Goal: Information Seeking & Learning: Learn about a topic

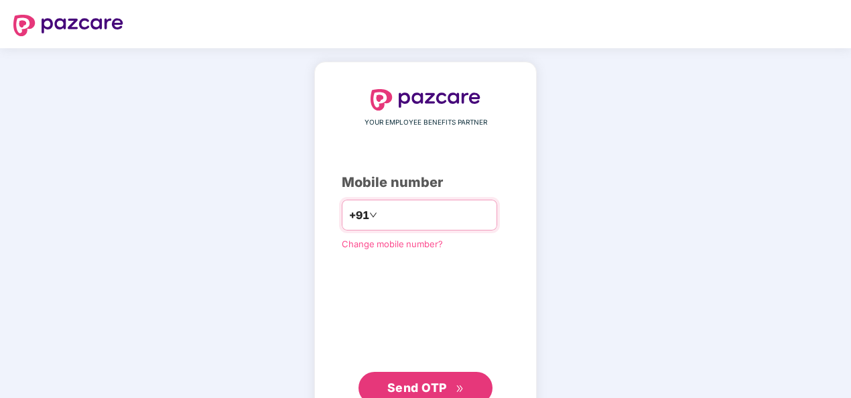
click at [438, 218] on input "number" at bounding box center [435, 214] width 110 height 21
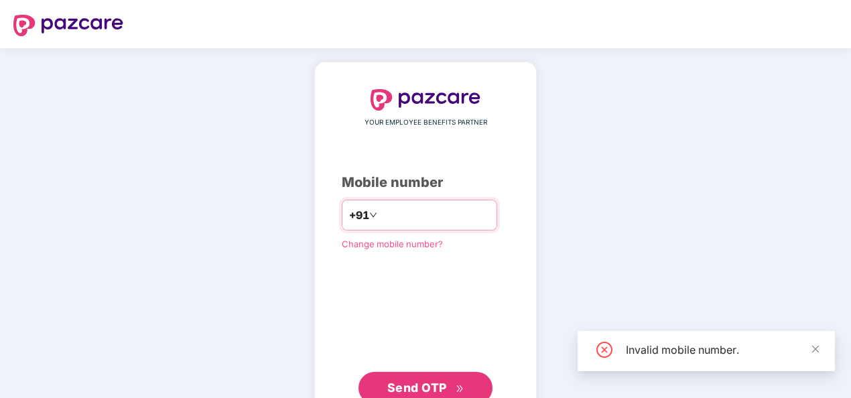
type input "**********"
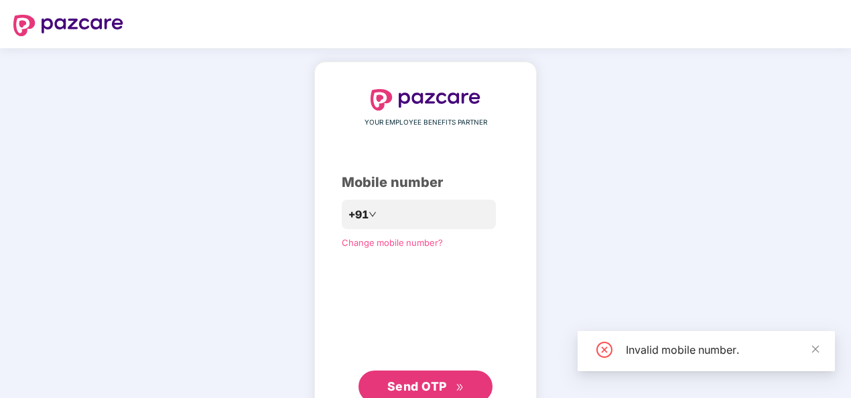
click at [425, 379] on span "Send OTP" at bounding box center [417, 386] width 60 height 14
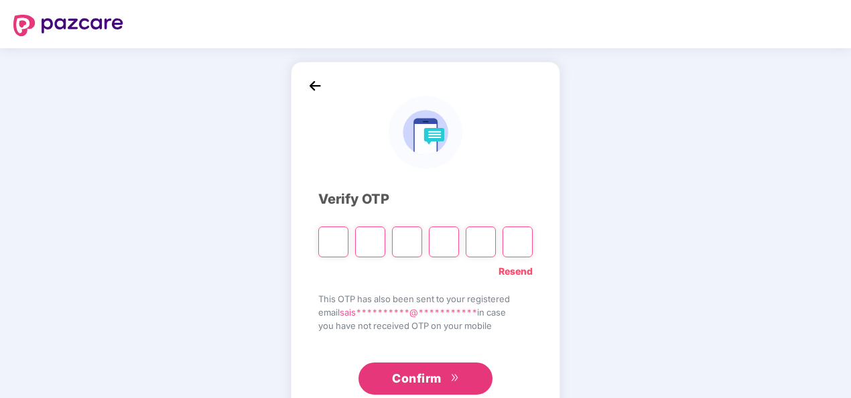
type input "*"
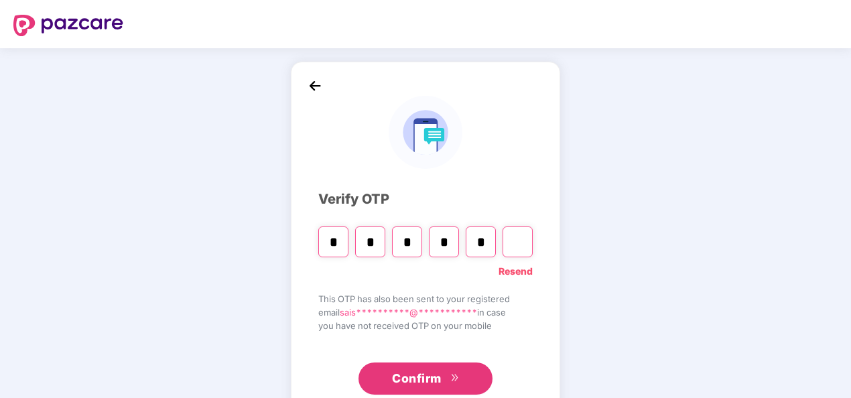
type input "*"
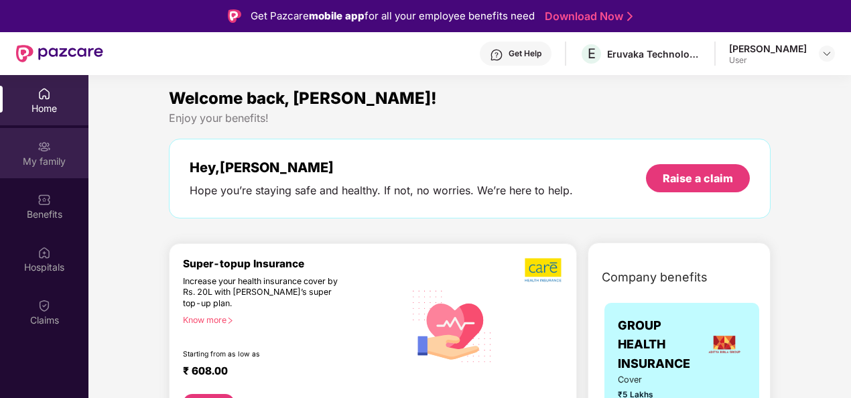
click at [66, 163] on div "My family" at bounding box center [44, 161] width 88 height 13
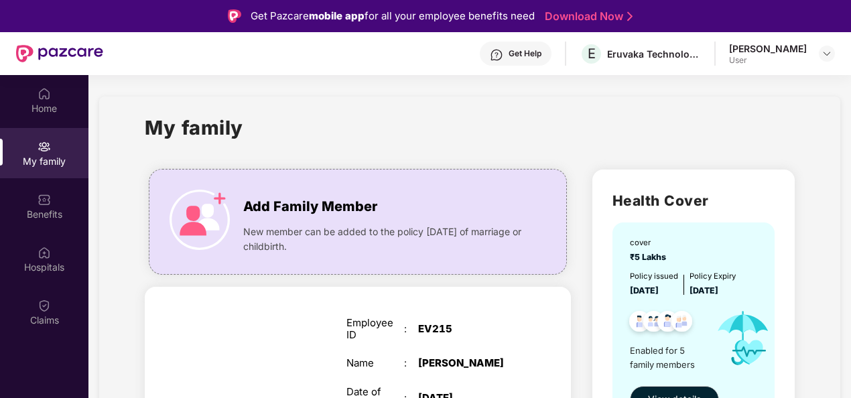
scroll to position [75, 0]
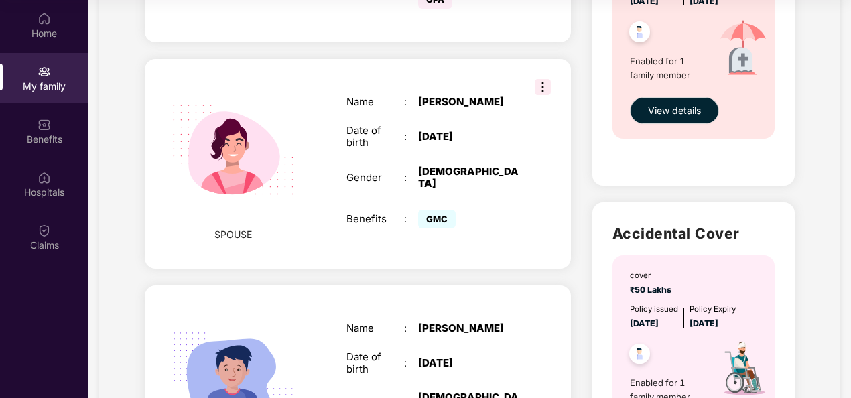
scroll to position [509, 0]
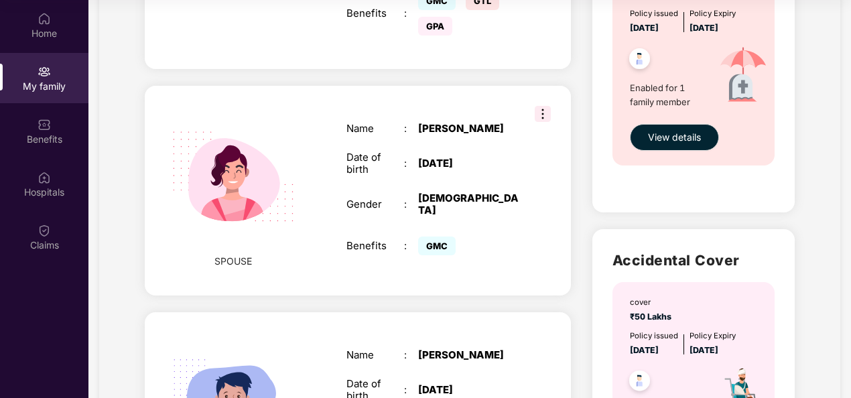
click at [545, 106] on img at bounding box center [543, 114] width 16 height 16
click at [569, 38] on div "Add Family Member New member can be added to the policy [DATE] of marriage or c…" at bounding box center [358, 283] width 448 height 1416
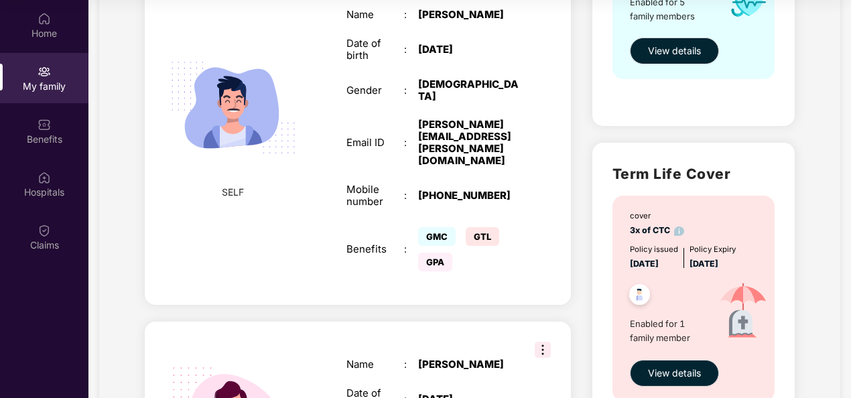
scroll to position [272, 0]
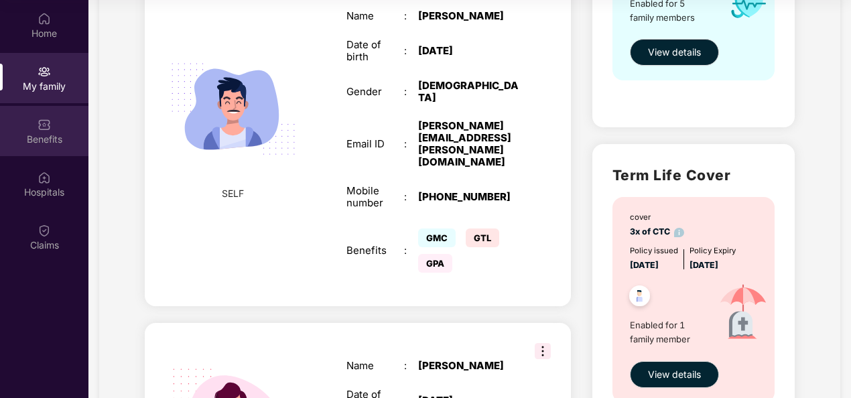
click at [44, 123] on img at bounding box center [44, 124] width 13 height 13
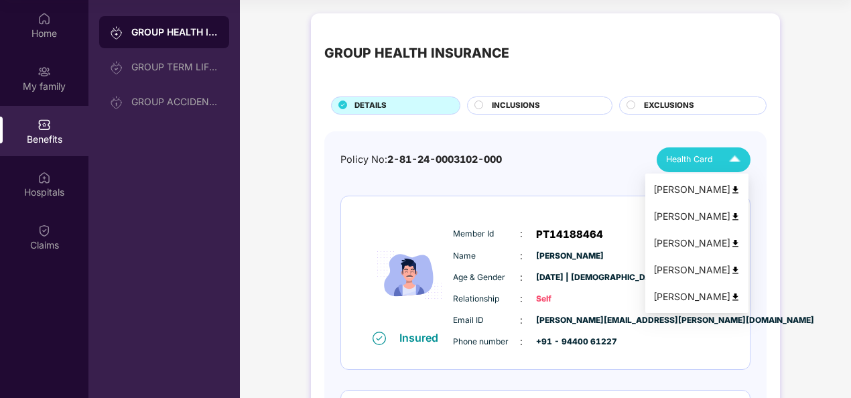
click at [740, 244] on img at bounding box center [735, 244] width 10 height 10
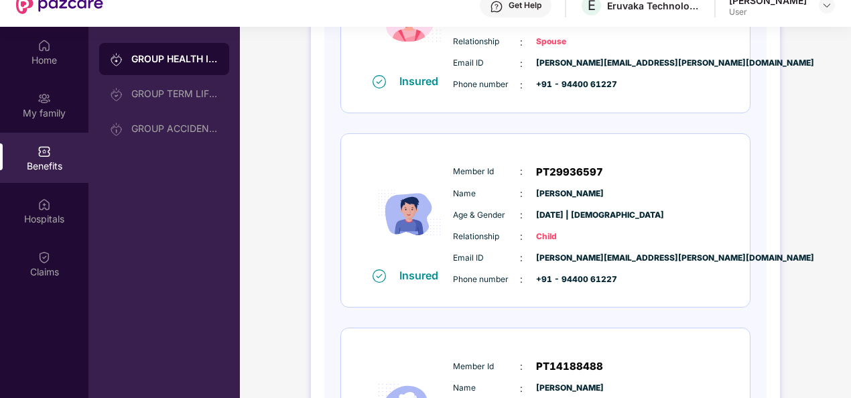
scroll to position [509, 0]
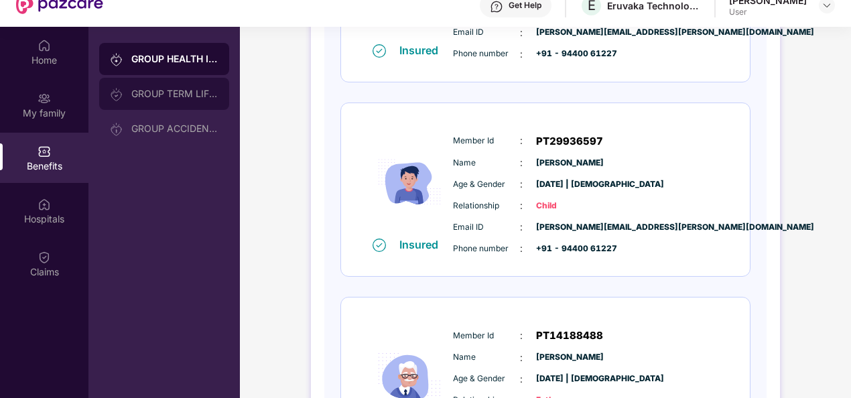
click at [188, 90] on div "GROUP TERM LIFE INSURANCE" at bounding box center [174, 93] width 87 height 11
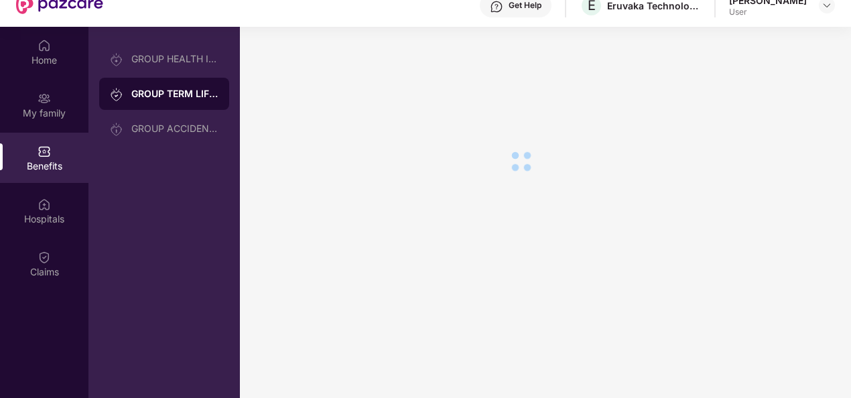
scroll to position [0, 0]
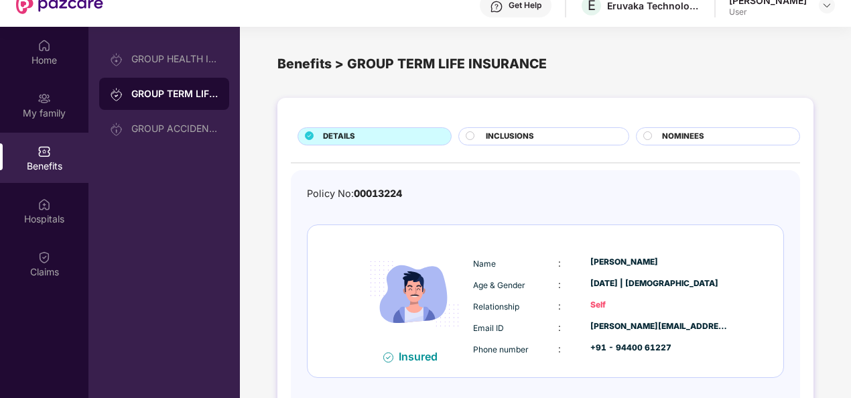
click at [666, 137] on span "NOMINEES" at bounding box center [683, 137] width 42 height 12
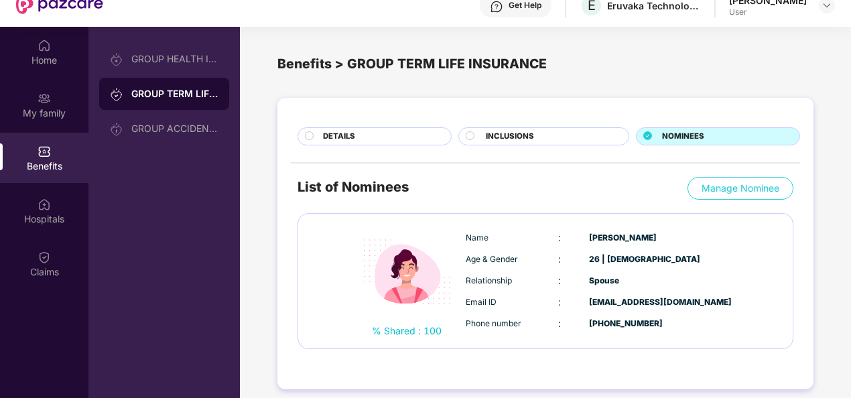
click at [533, 131] on div "INCLUSIONS" at bounding box center [550, 138] width 143 height 14
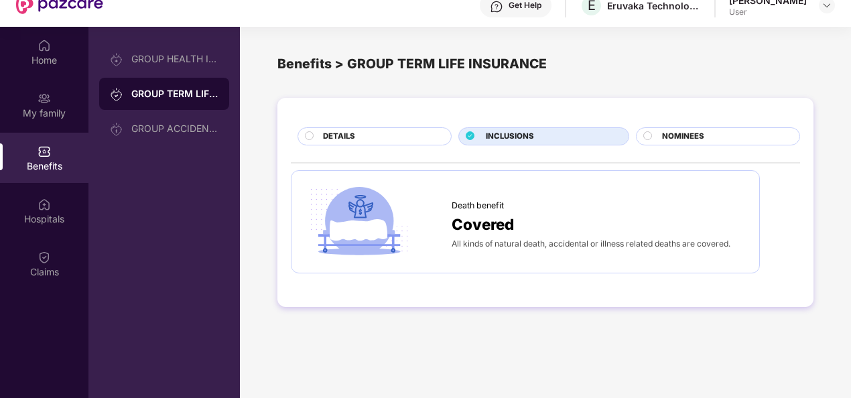
click at [385, 138] on div "DETAILS" at bounding box center [380, 138] width 128 height 14
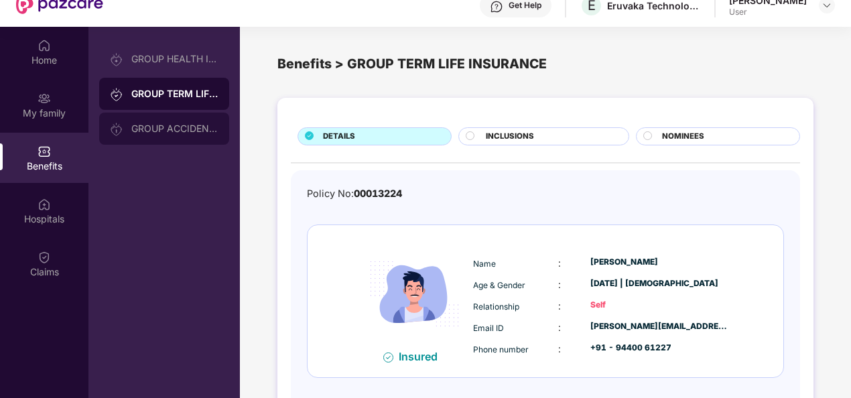
click at [185, 133] on div "GROUP ACCIDENTAL INSURANCE" at bounding box center [174, 128] width 87 height 11
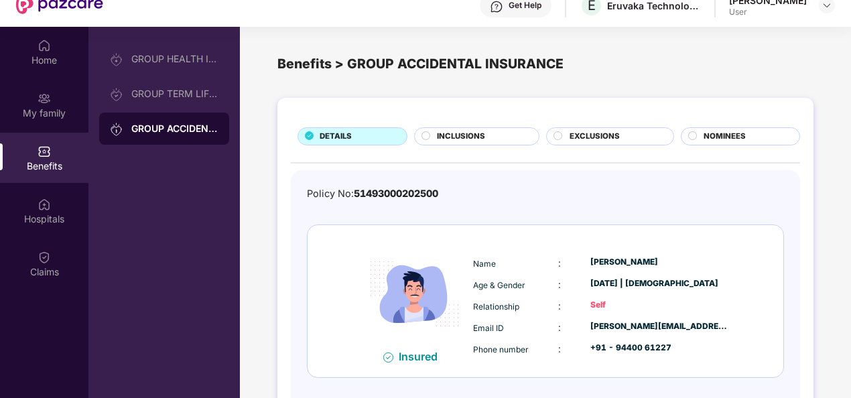
click at [681, 134] on div "NOMINEES" at bounding box center [741, 136] width 120 height 18
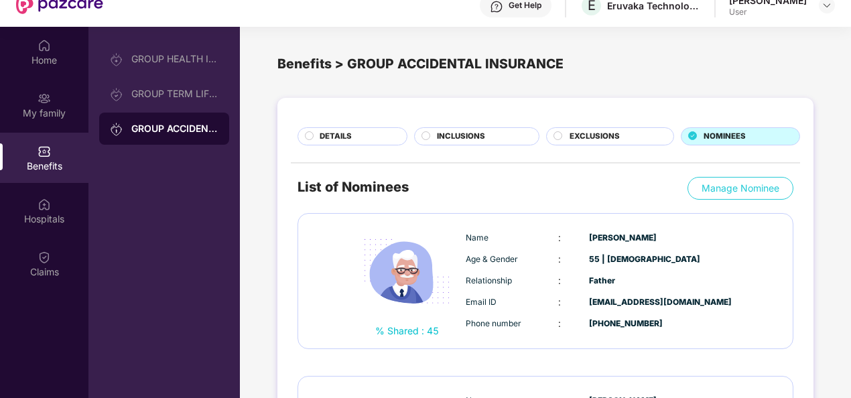
scroll to position [75, 0]
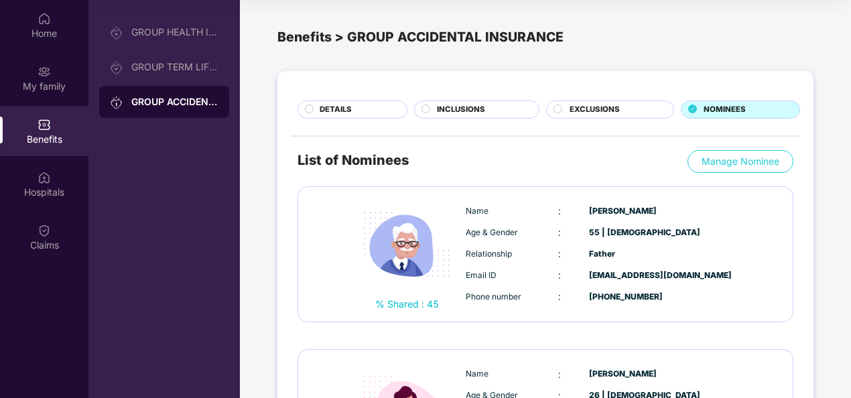
click at [839, 320] on div "DETAILS INCLUSIONS EXCLUSIONS NOMINEES List of Nominees Manage Nominee % Shared…" at bounding box center [545, 305] width 611 height 482
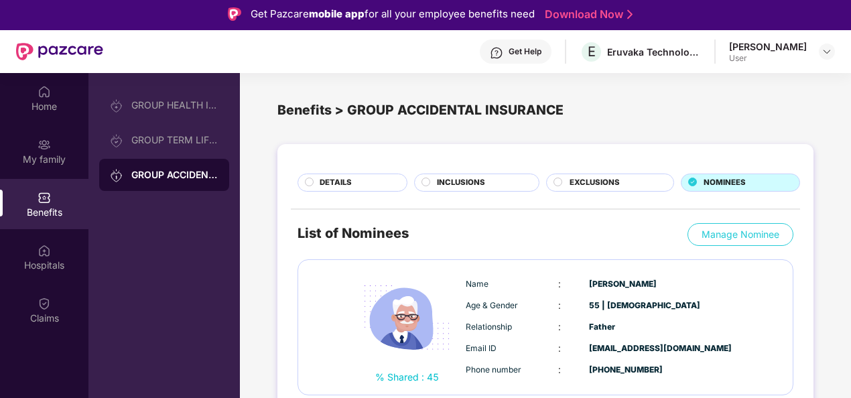
scroll to position [0, 0]
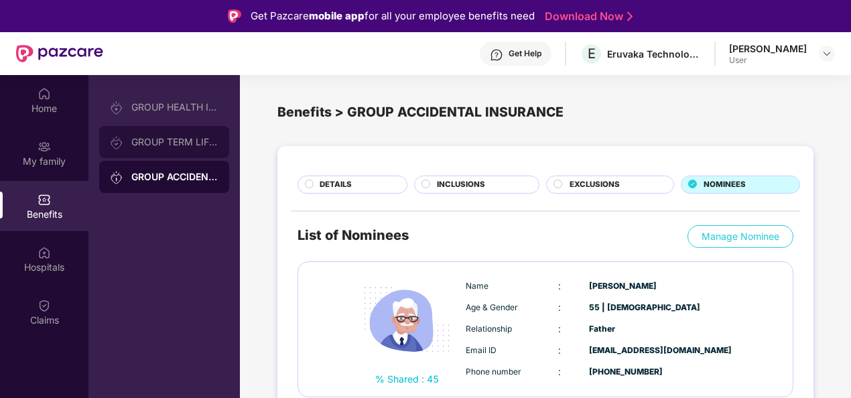
click at [142, 133] on div "GROUP TERM LIFE INSURANCE" at bounding box center [164, 142] width 130 height 32
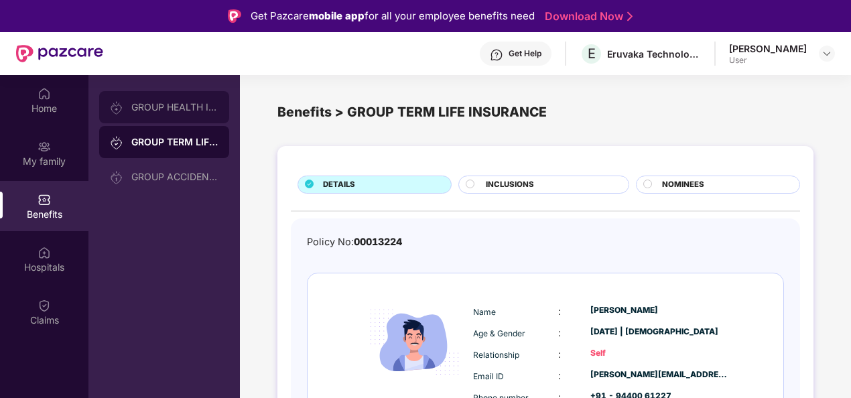
click at [155, 117] on div "GROUP HEALTH INSURANCE" at bounding box center [164, 107] width 130 height 32
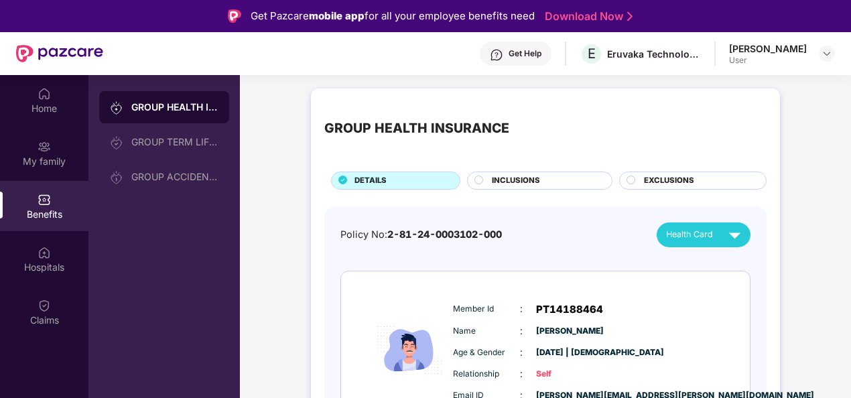
click at [539, 178] on span "INCLUSIONS" at bounding box center [516, 181] width 48 height 12
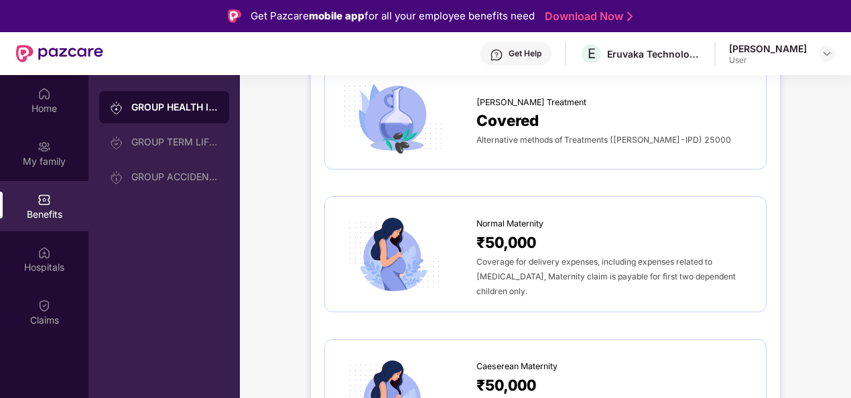
scroll to position [1260, 0]
